Goal: Transaction & Acquisition: Purchase product/service

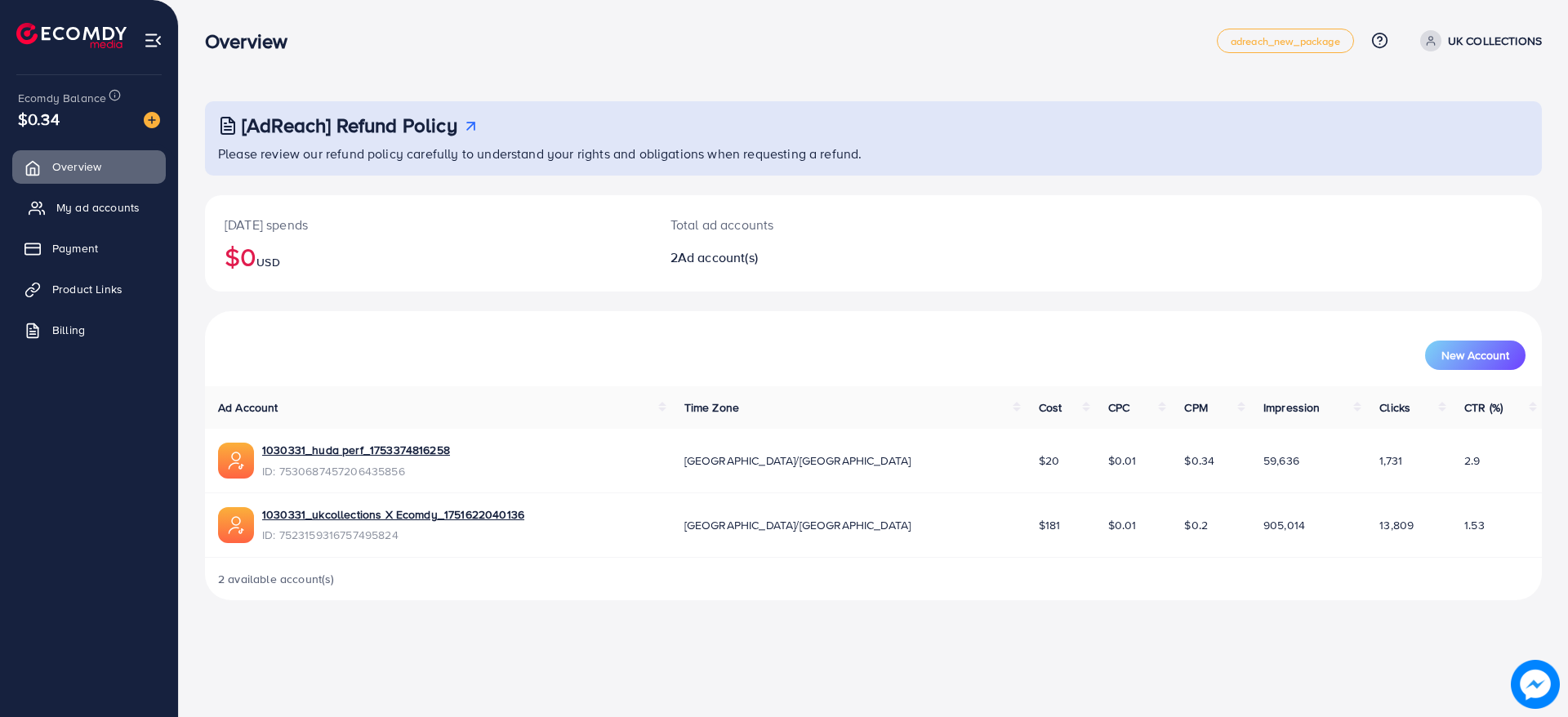
click at [105, 206] on span "My ad accounts" at bounding box center [98, 207] width 84 height 17
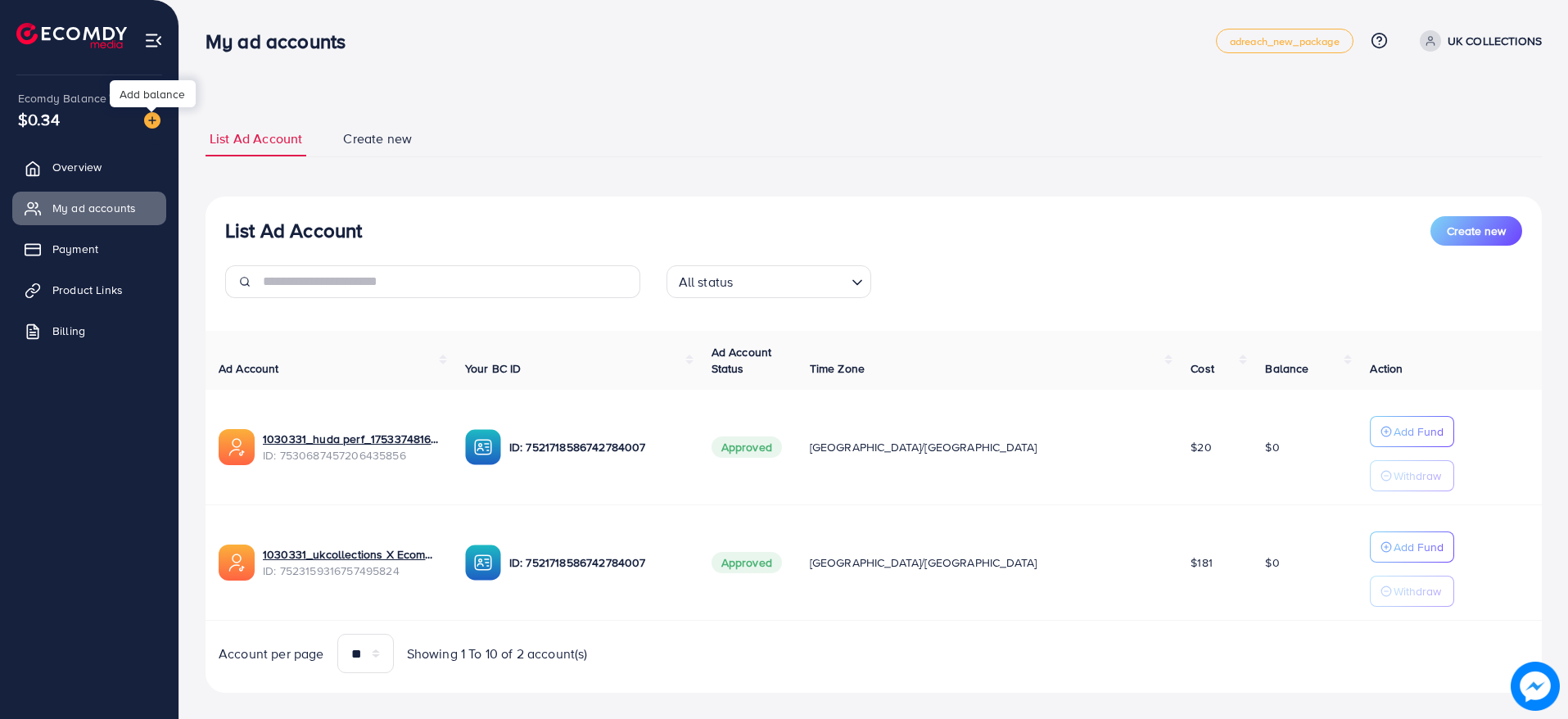
click at [146, 119] on img at bounding box center [152, 120] width 17 height 17
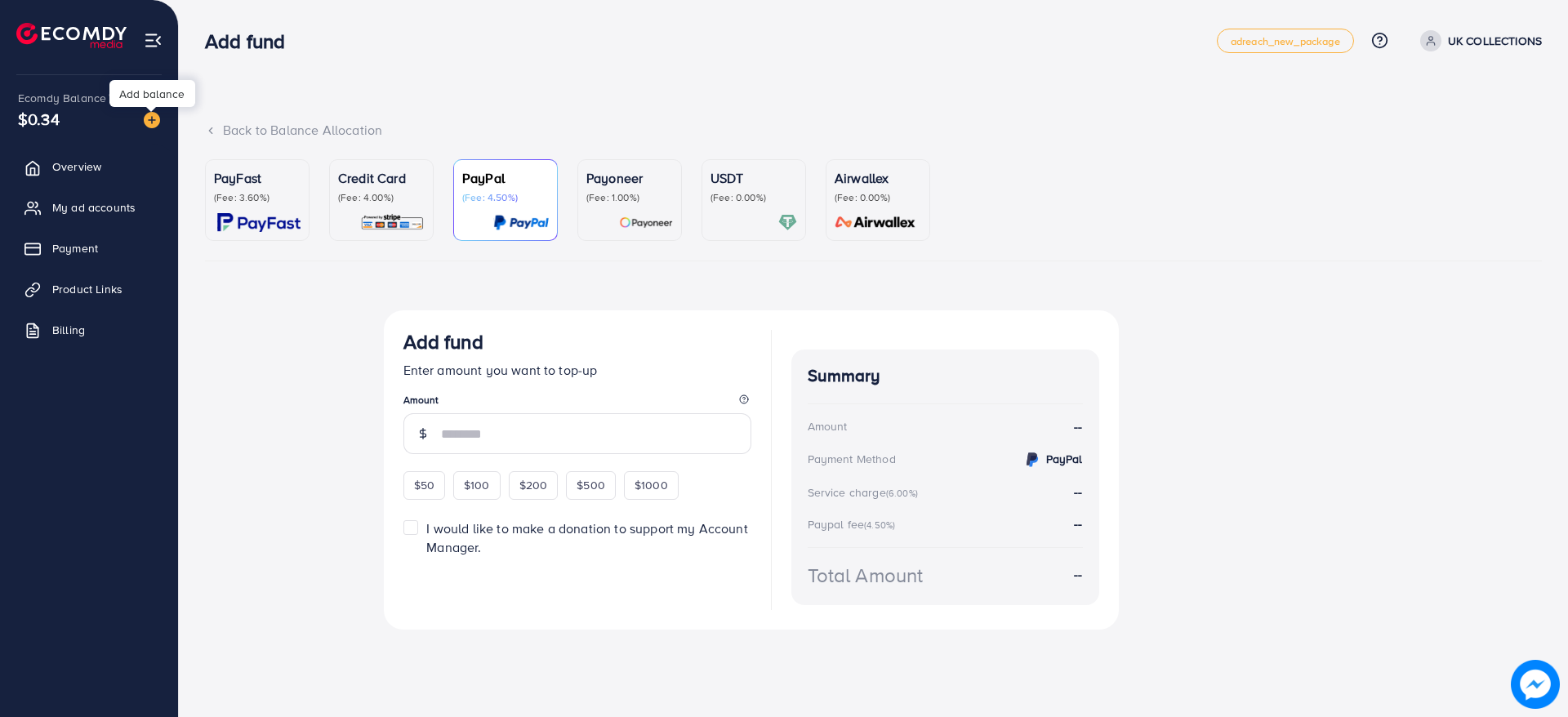
click at [148, 121] on img at bounding box center [152, 120] width 17 height 17
click at [86, 238] on link "Payment" at bounding box center [89, 248] width 153 height 33
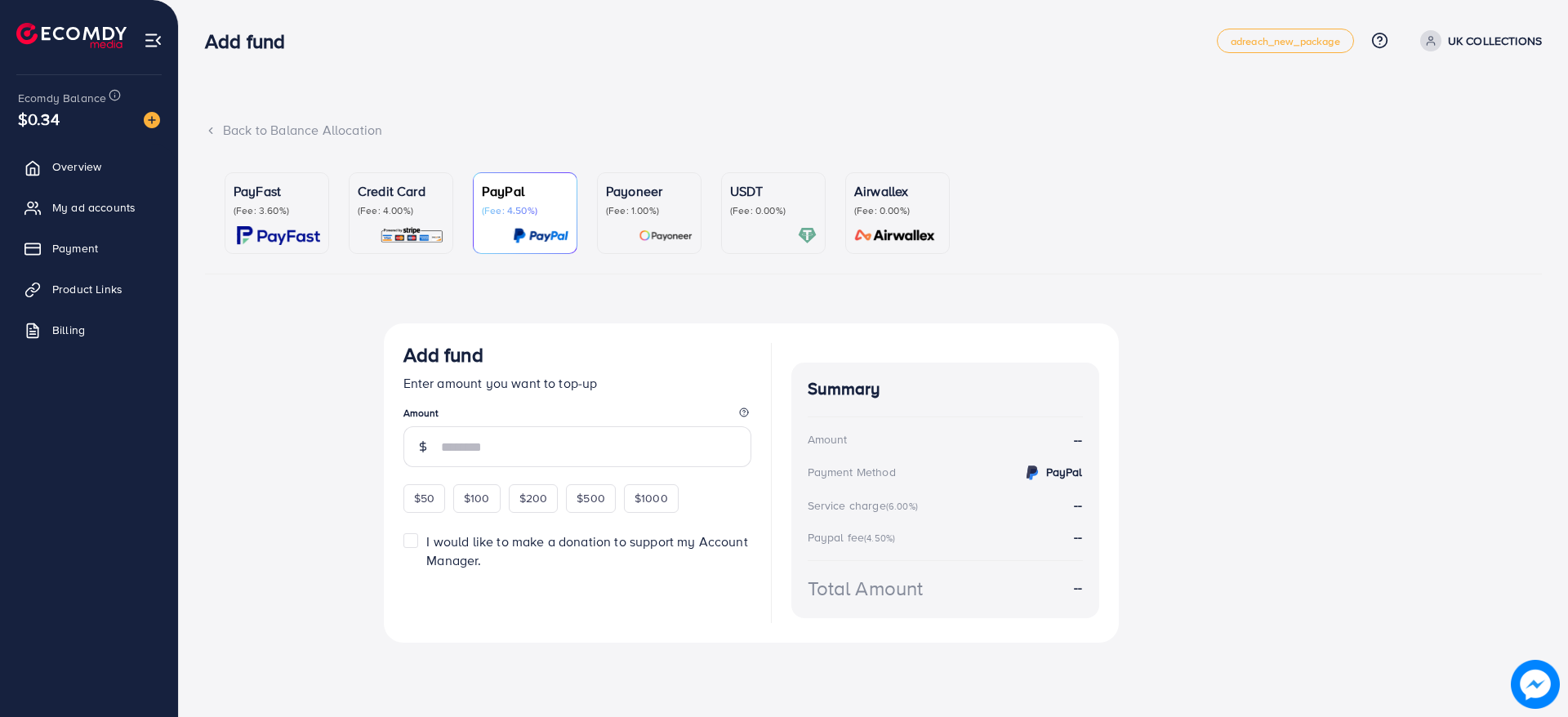
click at [229, 210] on link "PayFast (Fee: 3.60%)" at bounding box center [277, 213] width 105 height 82
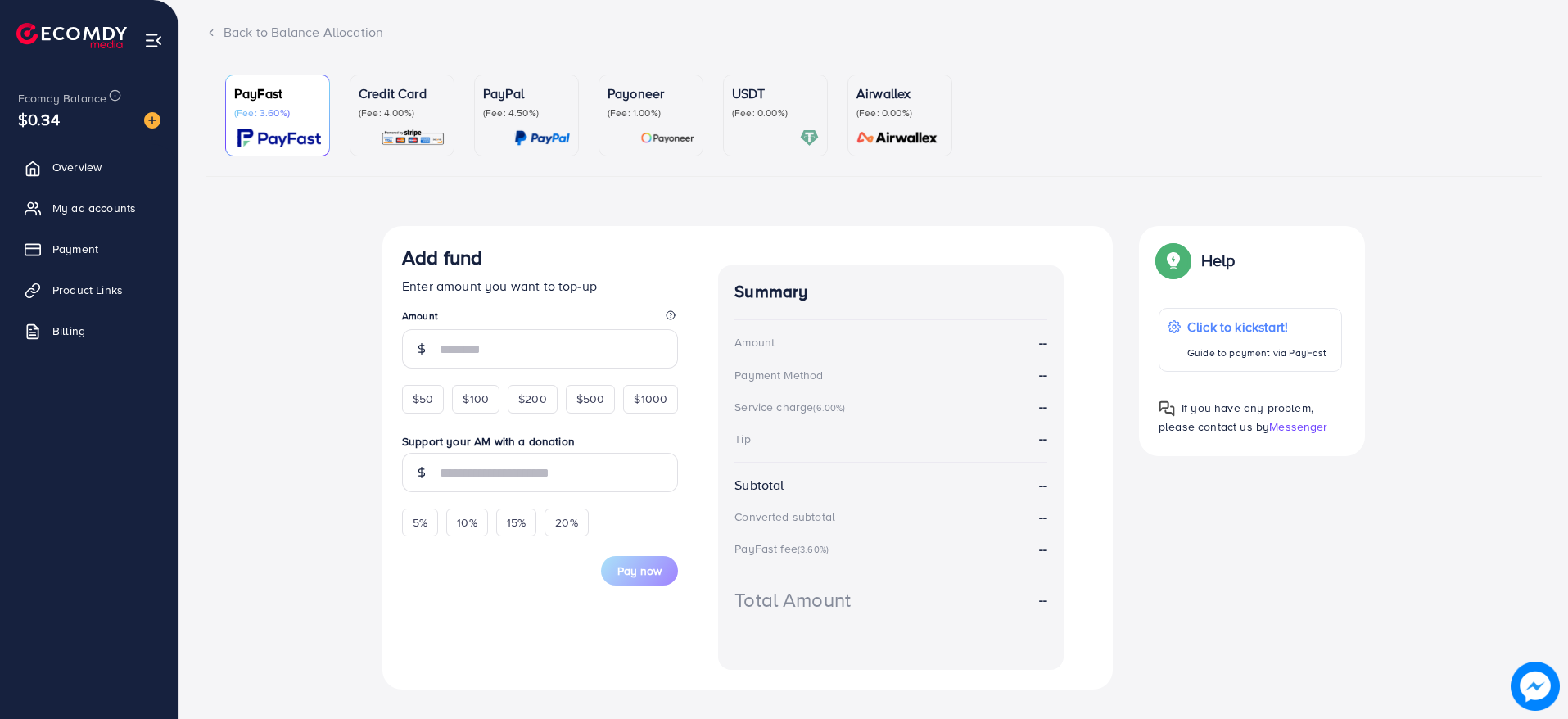
scroll to position [101, 0]
click at [419, 393] on span "$50" at bounding box center [422, 396] width 20 height 17
type input "**"
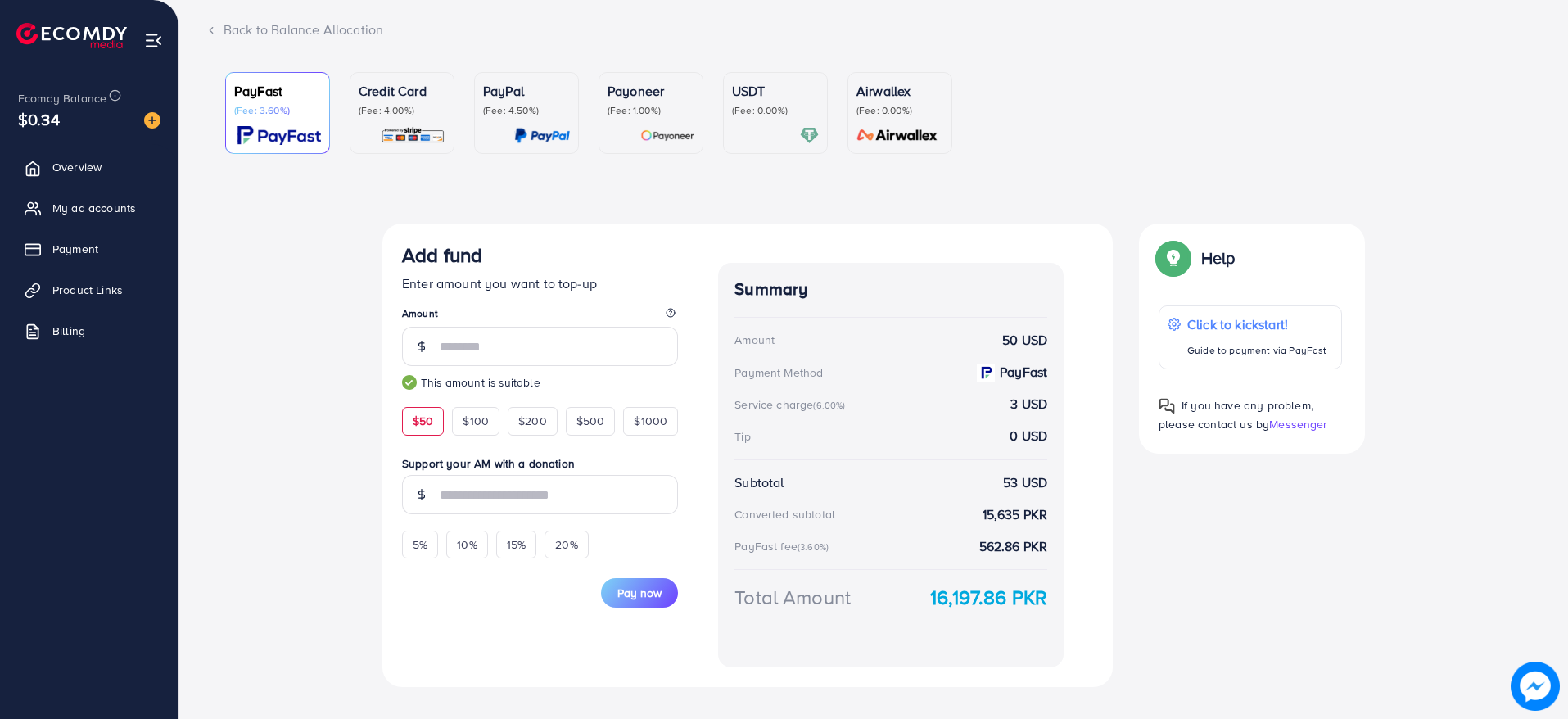
scroll to position [128, 0]
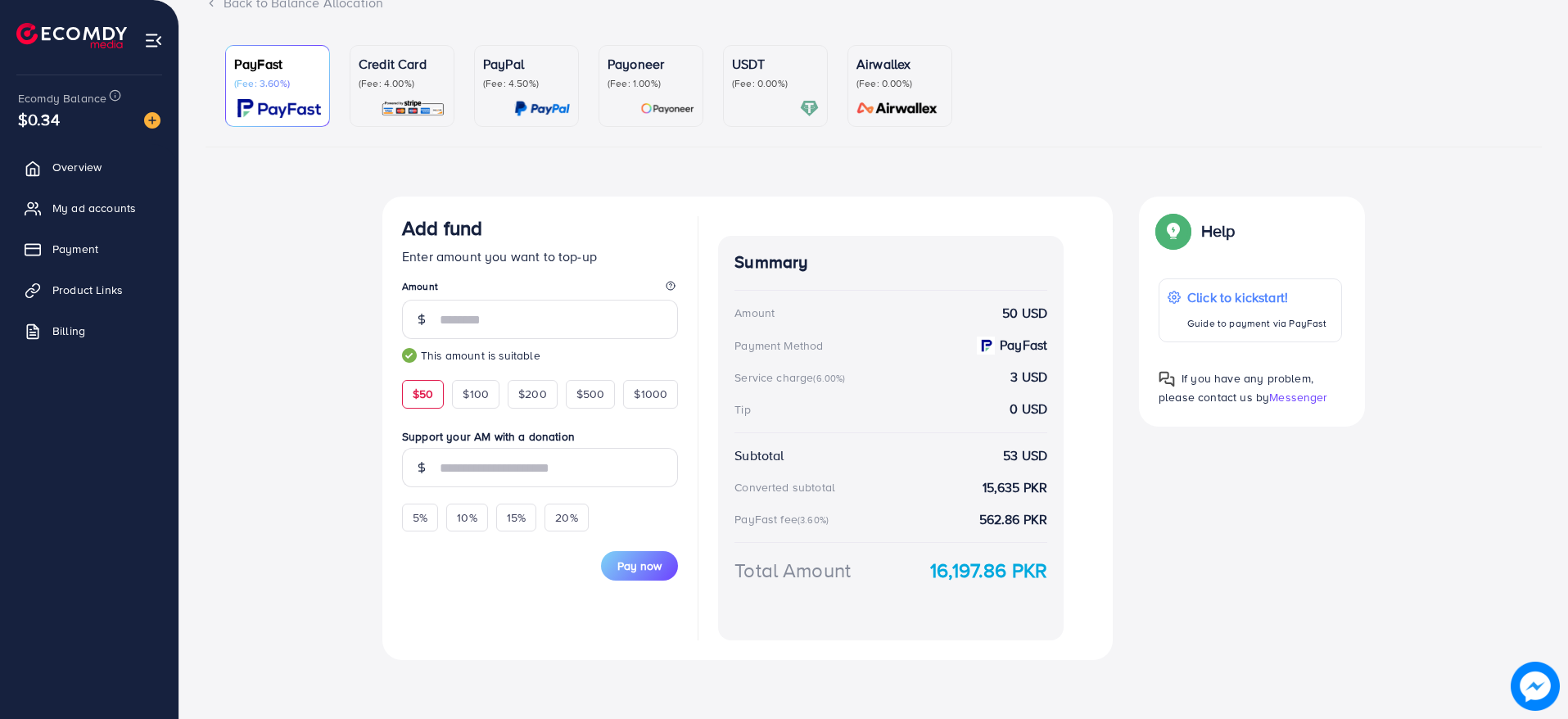
click at [1362, 146] on ul "PayFast (Fee: 3.60%) Credit Card (Fee: 4.00%) PayPal (Fee: 4.50%) Payoneer (Fee…" at bounding box center [874, 89] width 1336 height 116
click at [668, 556] on button "Pay now" at bounding box center [639, 566] width 77 height 29
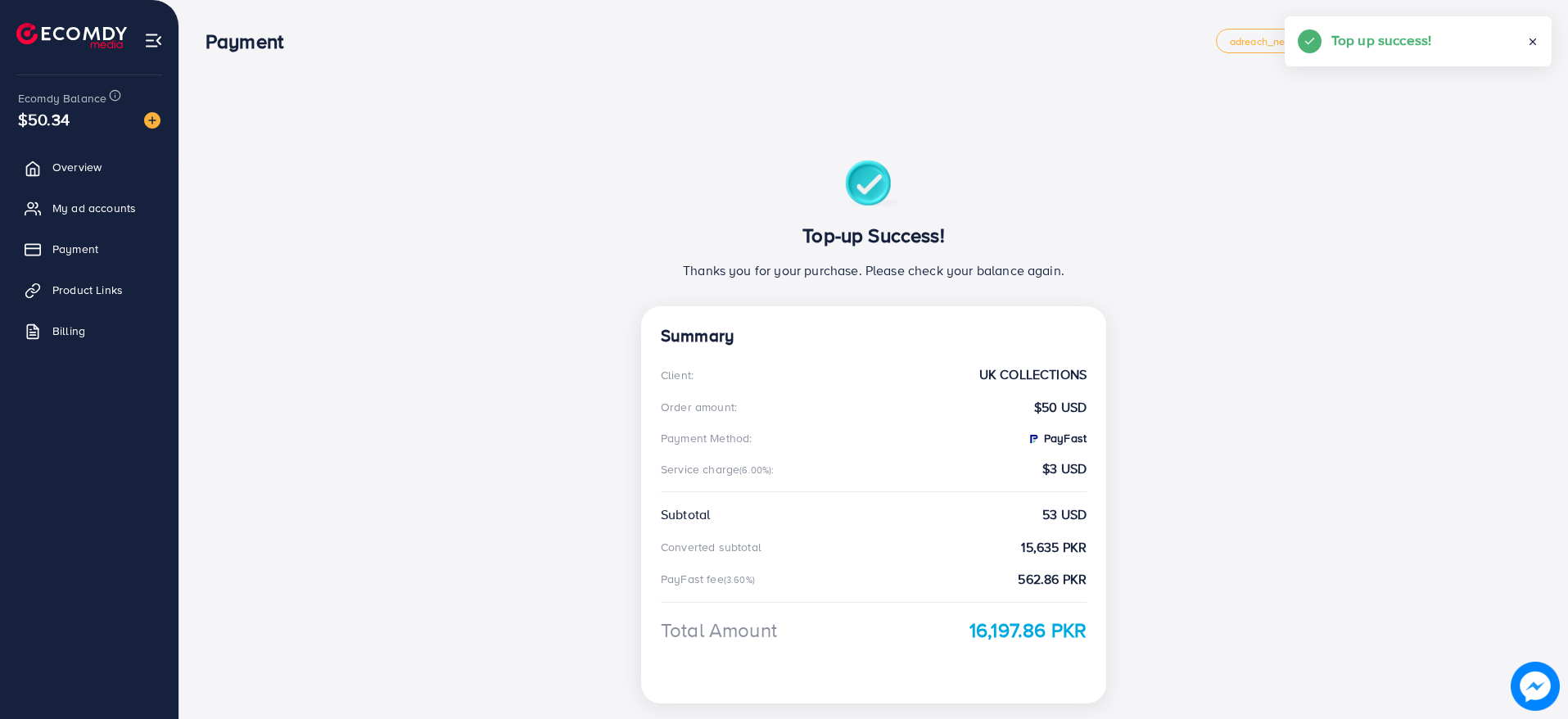
scroll to position [107, 0]
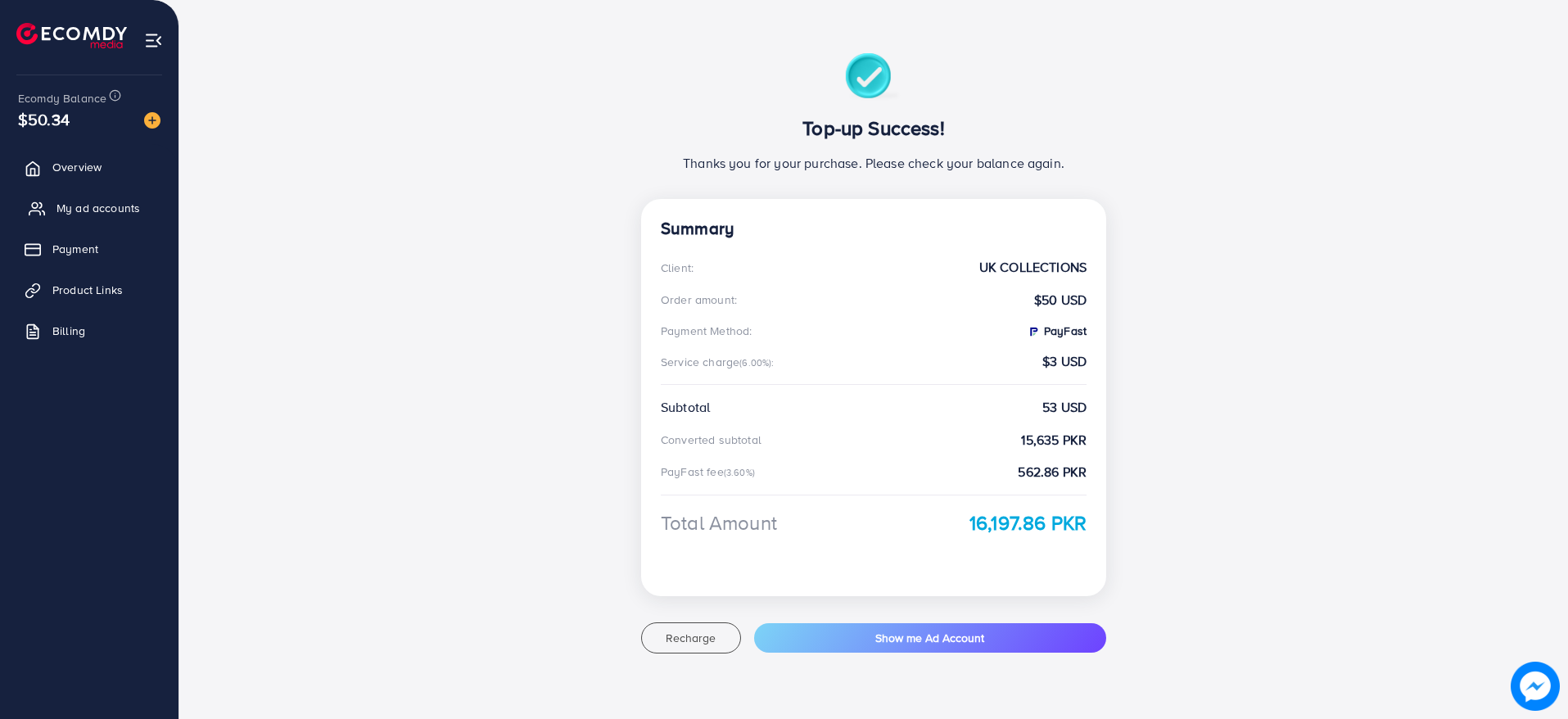
click at [89, 206] on span "My ad accounts" at bounding box center [98, 208] width 84 height 17
click at [133, 196] on link "My ad accounts" at bounding box center [89, 208] width 154 height 33
click at [63, 195] on link "My ad accounts" at bounding box center [89, 208] width 154 height 33
click at [856, 626] on button "Show me Ad Account" at bounding box center [930, 638] width 352 height 29
